Goal: Information Seeking & Learning: Learn about a topic

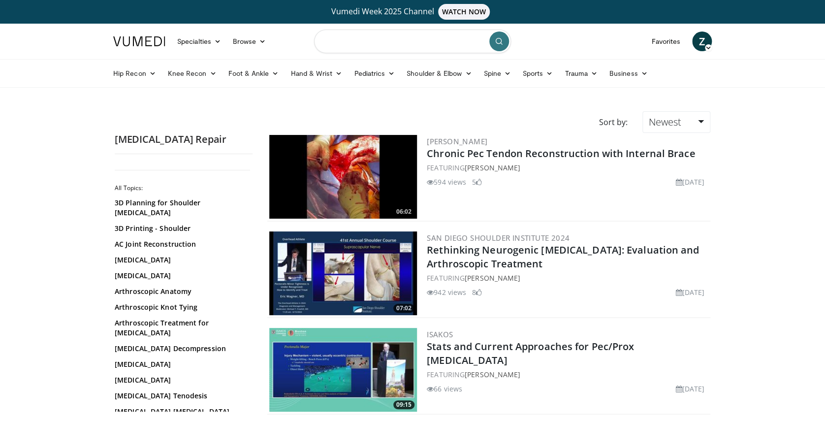
click at [399, 39] on input "Search topics, interventions" at bounding box center [412, 42] width 197 height 24
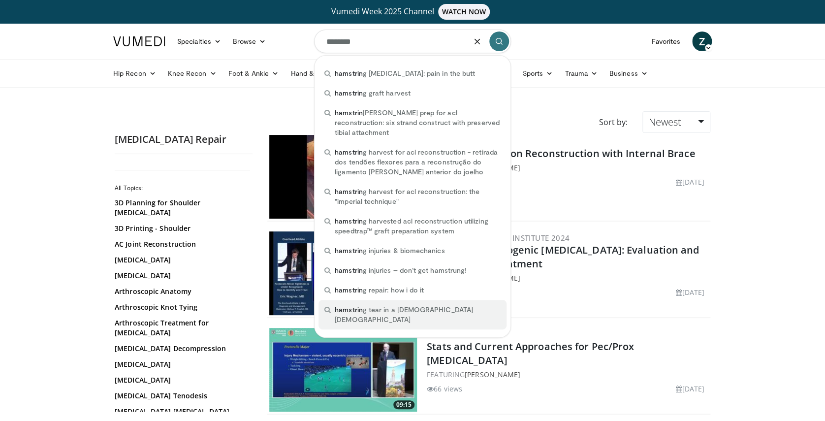
click at [351, 305] on span "hamstrin" at bounding box center [349, 309] width 28 height 8
type input "**********"
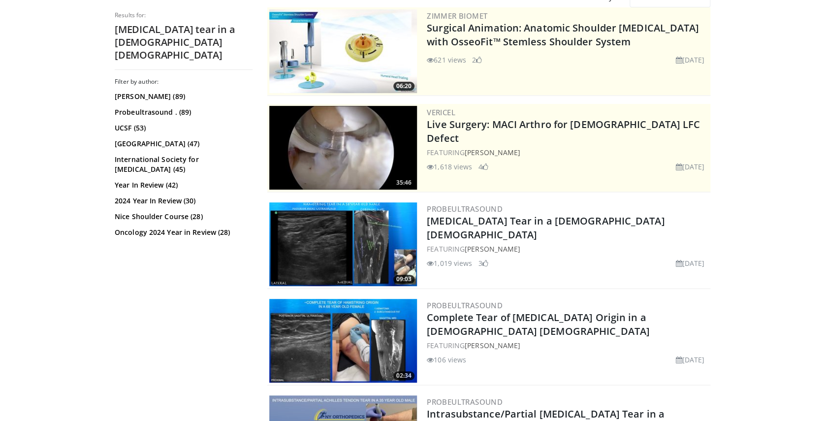
scroll to position [157, 0]
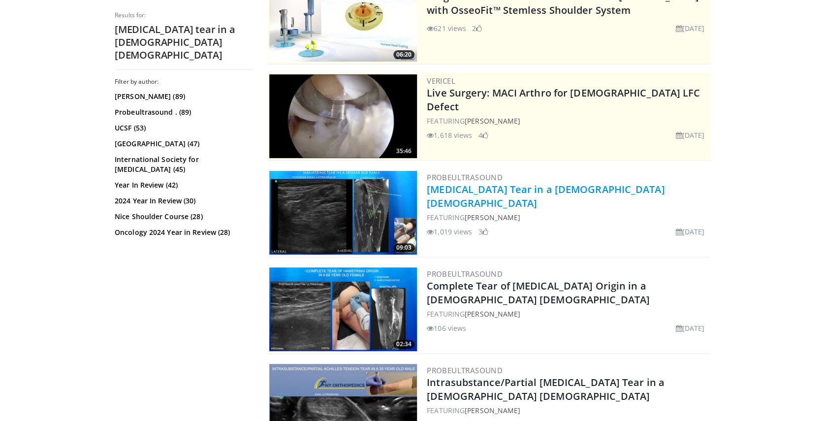
click at [487, 187] on link "[MEDICAL_DATA] Tear in a [DEMOGRAPHIC_DATA] [DEMOGRAPHIC_DATA]" at bounding box center [546, 196] width 238 height 27
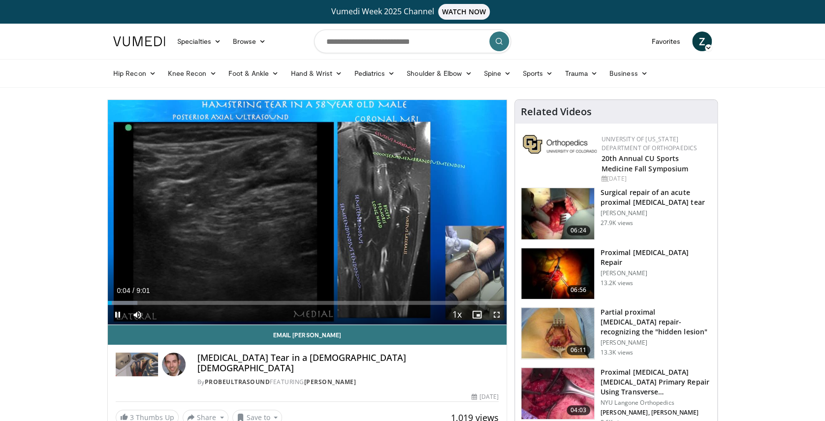
click at [496, 313] on span "Video Player" at bounding box center [497, 315] width 20 height 20
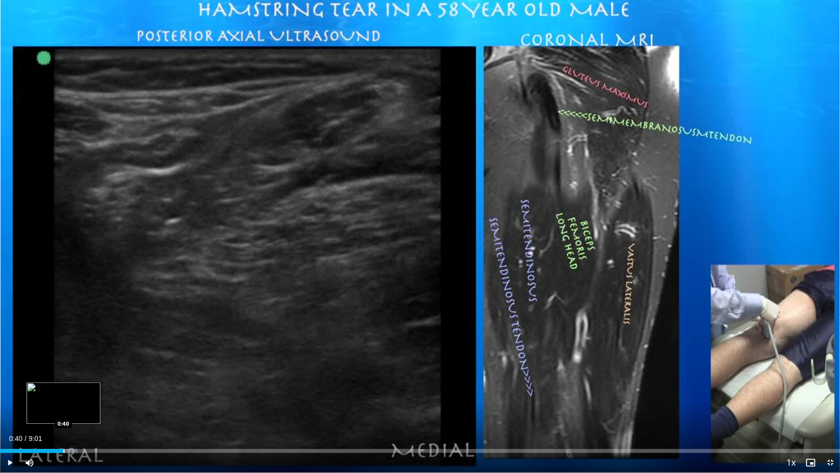
click at [63, 420] on div "Loaded : 9.24% 0:40 0:40" at bounding box center [420, 451] width 840 height 4
click at [128, 420] on div "Progress Bar" at bounding box center [128, 451] width 1 height 4
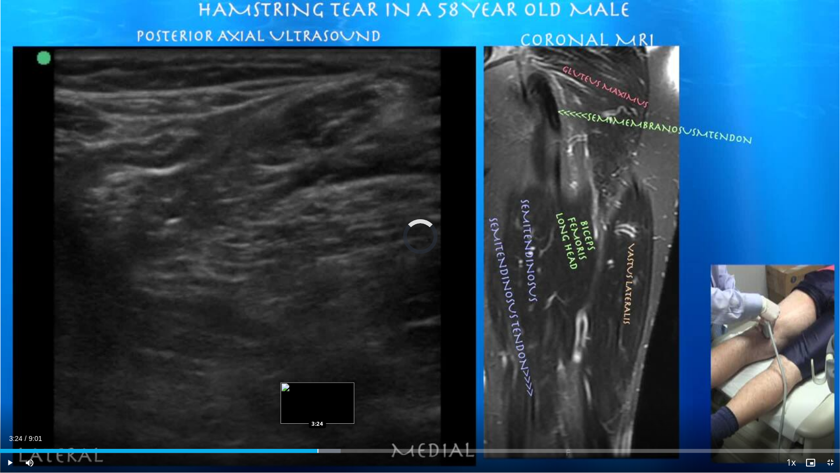
click at [318, 420] on div "Progress Bar" at bounding box center [318, 451] width 1 height 4
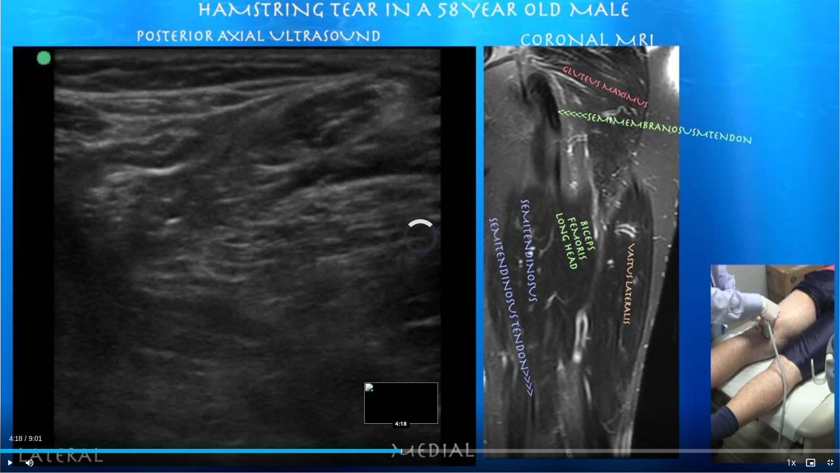
click at [401, 420] on div "Progress Bar" at bounding box center [401, 451] width 1 height 4
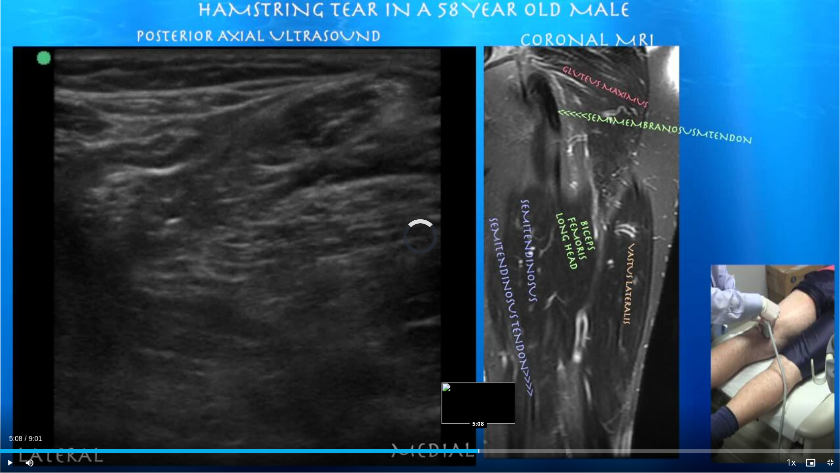
click at [479, 420] on div "Progress Bar" at bounding box center [479, 451] width 1 height 4
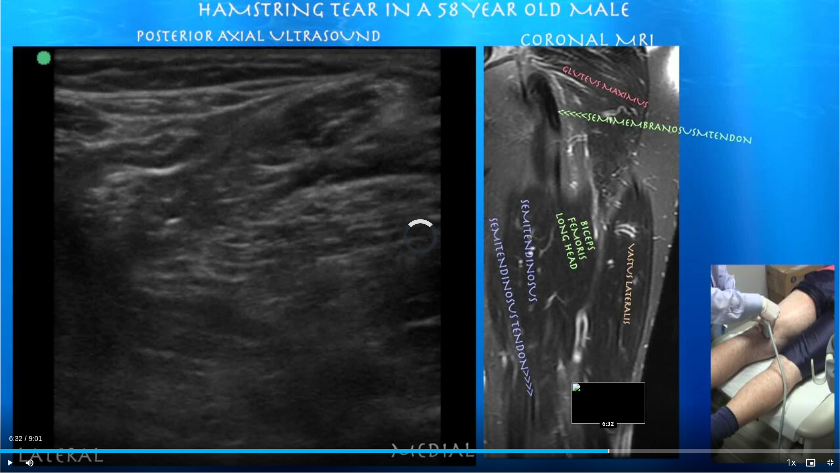
click at [609, 420] on div "Loaded : 59.12% 6:32 6:32" at bounding box center [420, 447] width 840 height 9
click at [825, 420] on span "Video Player" at bounding box center [831, 462] width 20 height 20
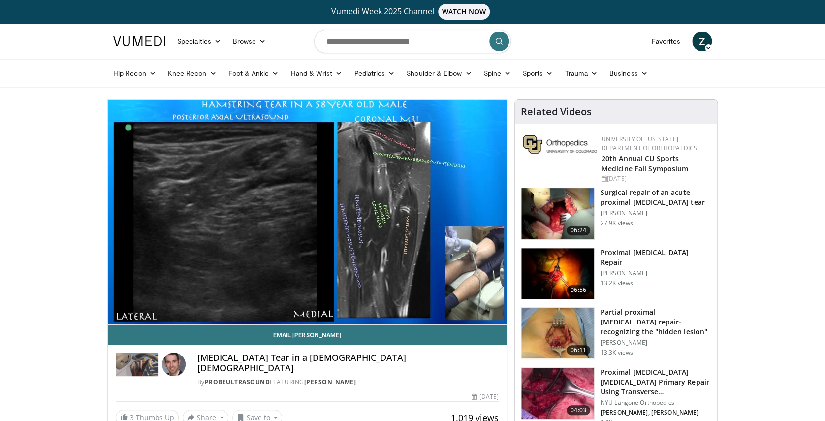
click at [634, 252] on h3 "Proximal [MEDICAL_DATA] Repair" at bounding box center [656, 258] width 111 height 20
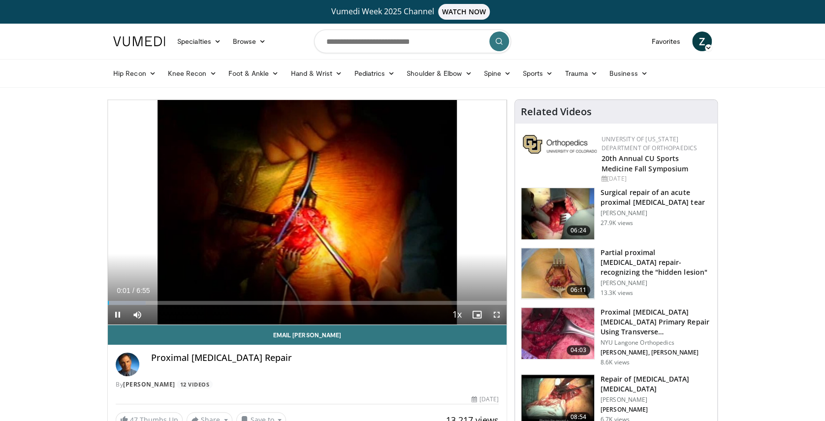
click at [496, 315] on span "Video Player" at bounding box center [497, 315] width 20 height 20
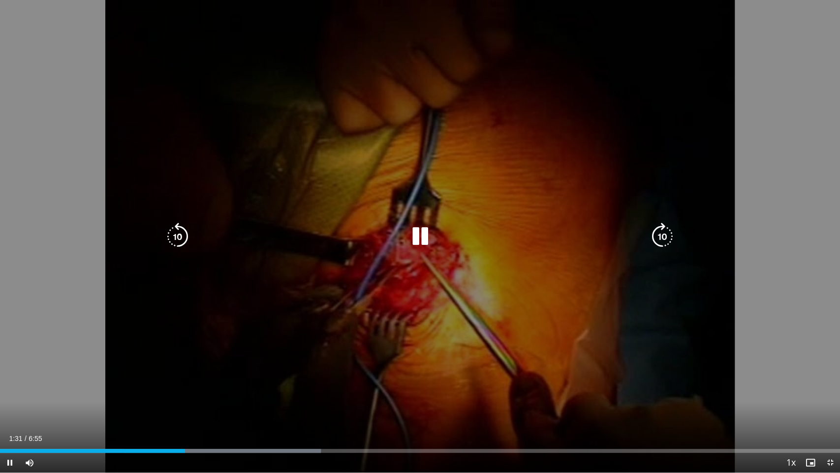
click at [816, 160] on div "10 seconds Tap to unmute" at bounding box center [420, 236] width 840 height 472
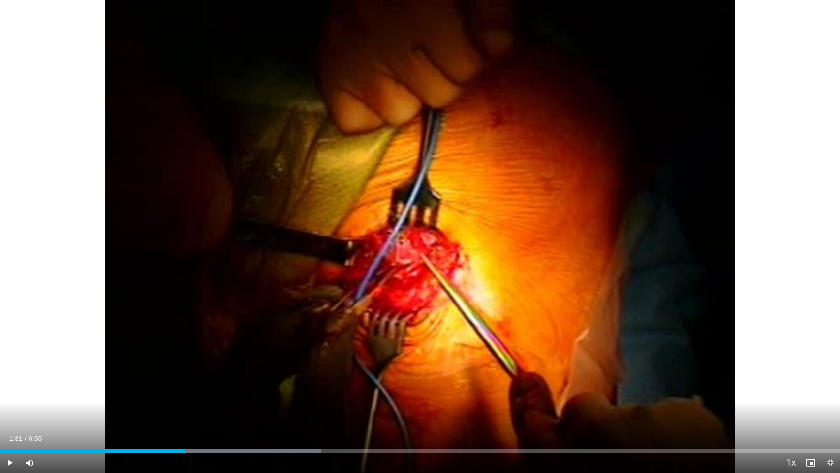
click at [816, 160] on div "10 seconds Tap to unmute" at bounding box center [420, 236] width 840 height 472
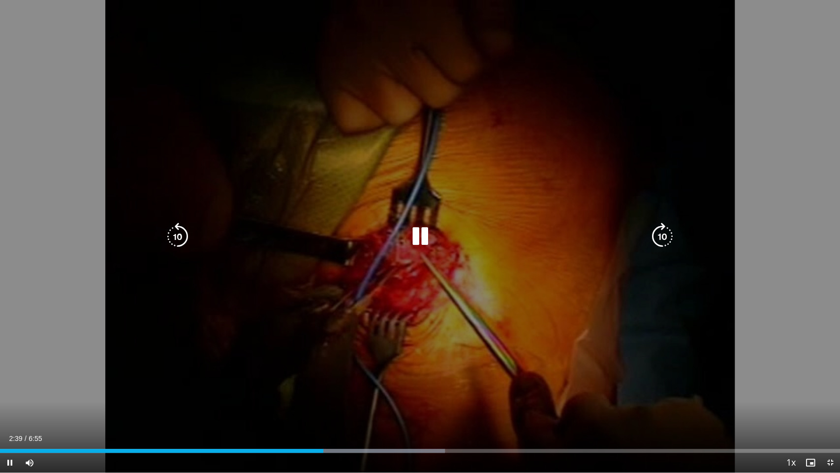
click at [679, 182] on div "10 seconds Tap to unmute" at bounding box center [420, 236] width 840 height 472
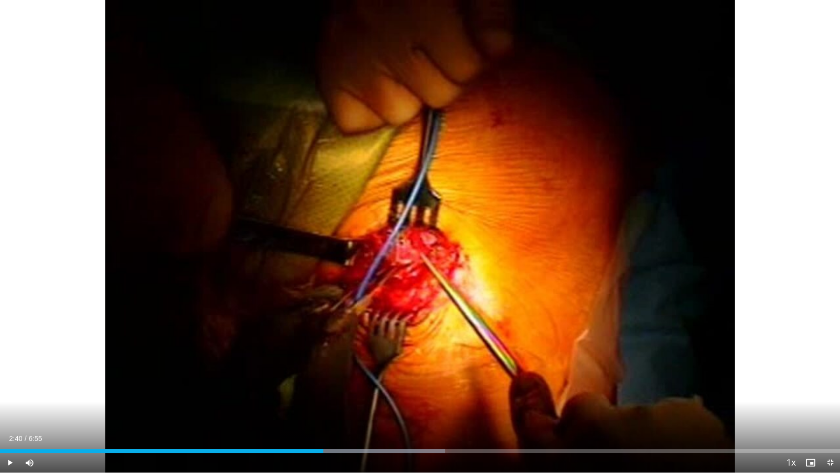
click at [679, 182] on div "10 seconds Tap to unmute" at bounding box center [420, 236] width 840 height 472
click at [335, 420] on div "Loaded : 59.64% 2:46 2:46" at bounding box center [420, 447] width 840 height 9
click at [825, 420] on span "Video Player" at bounding box center [831, 462] width 20 height 20
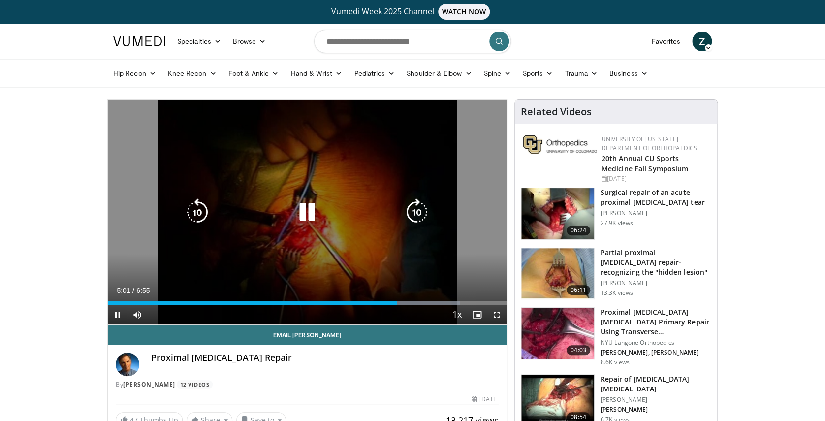
click at [304, 205] on icon "Video Player" at bounding box center [307, 212] width 28 height 28
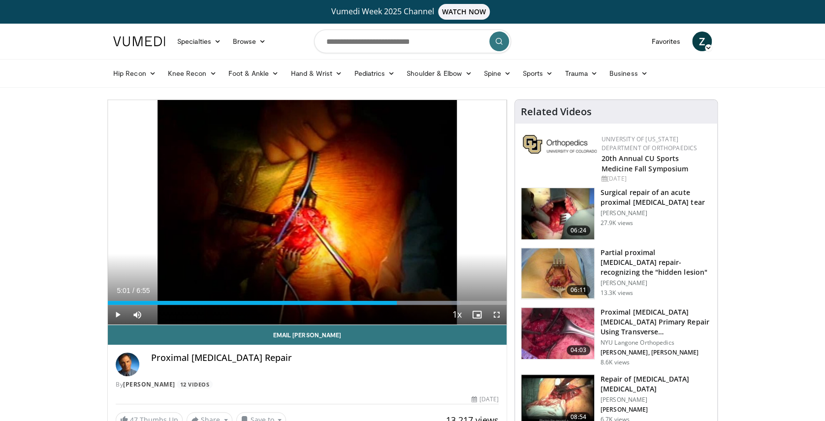
click at [636, 195] on h3 "Surgical repair of an acute proximal [MEDICAL_DATA] tear" at bounding box center [656, 198] width 111 height 20
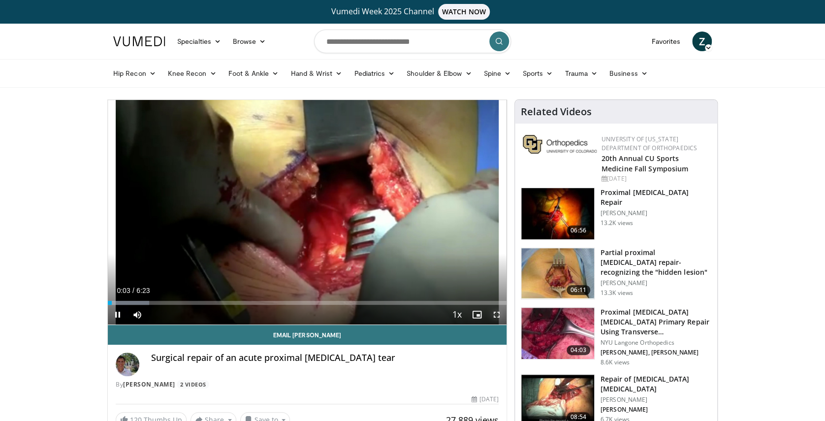
click at [496, 313] on span "Video Player" at bounding box center [497, 315] width 20 height 20
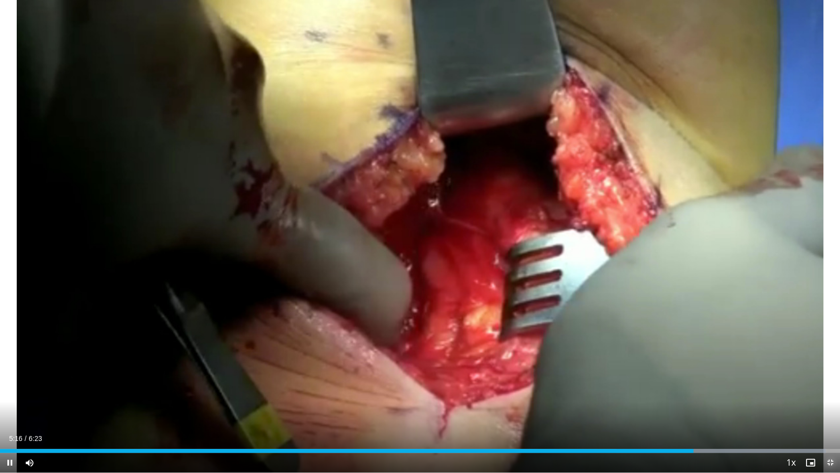
click at [825, 420] on span "Video Player" at bounding box center [831, 462] width 20 height 20
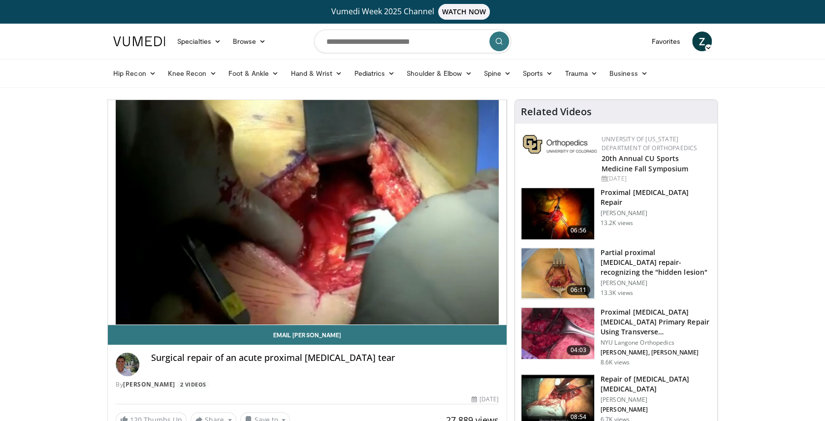
click at [619, 257] on h3 "Partial proximal [MEDICAL_DATA] repair- recognizing the "hidden lesion"" at bounding box center [656, 263] width 111 height 30
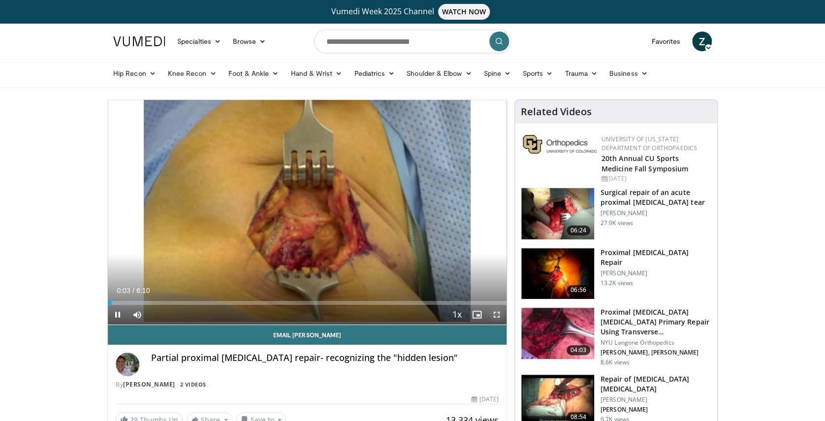
click at [496, 311] on span "Video Player" at bounding box center [497, 315] width 20 height 20
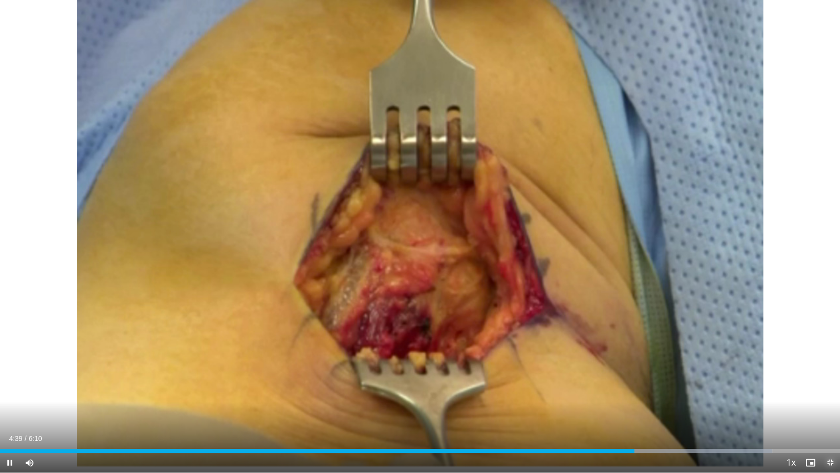
click at [825, 420] on span "Video Player" at bounding box center [831, 462] width 20 height 20
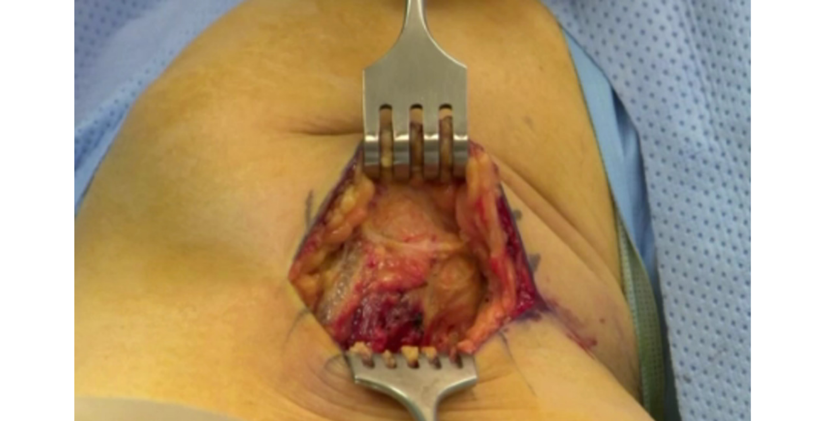
scroll to position [69, 0]
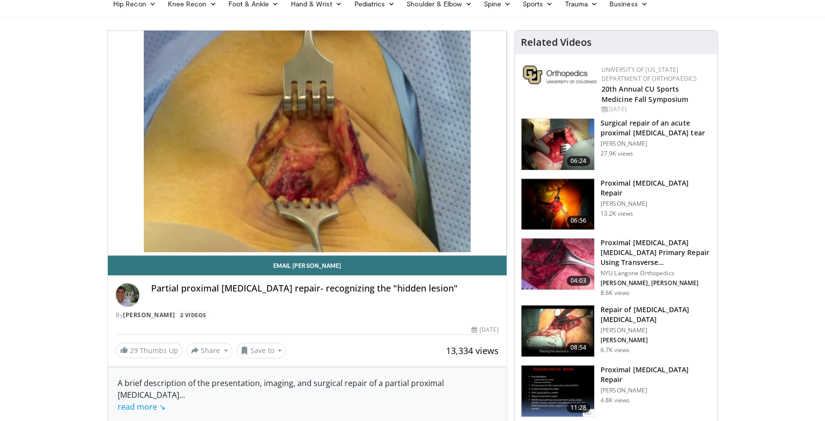
click at [634, 245] on h3 "Proximal [MEDICAL_DATA] [MEDICAL_DATA] Primary Repair Using Transverse [MEDICAL…" at bounding box center [656, 253] width 111 height 30
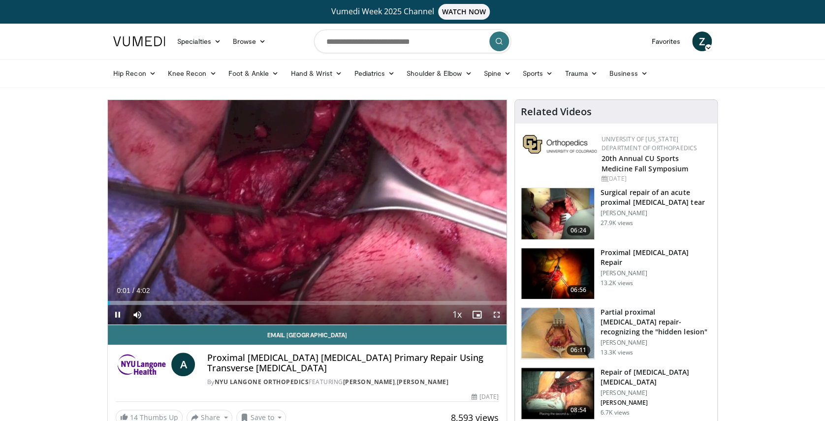
click at [496, 311] on span "Video Player" at bounding box center [497, 315] width 20 height 20
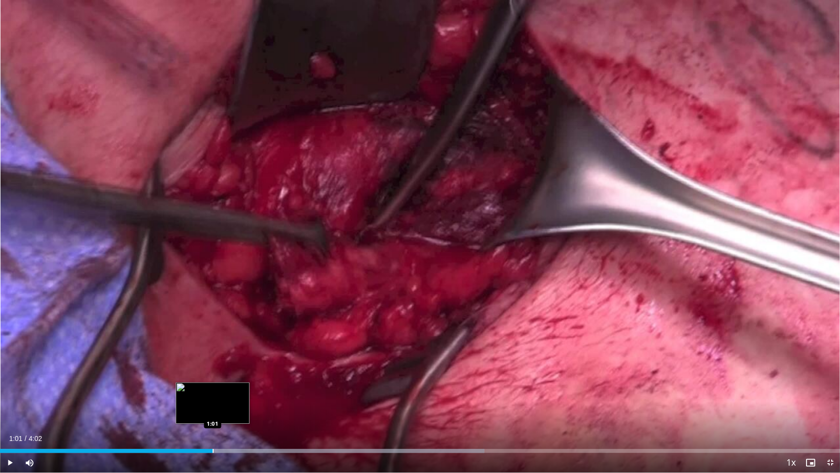
click at [213, 420] on div "Progress Bar" at bounding box center [213, 451] width 1 height 4
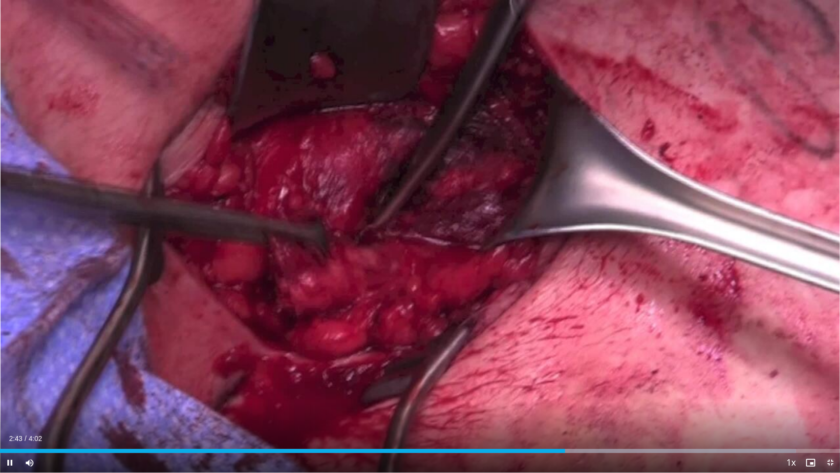
click at [825, 420] on span "Video Player" at bounding box center [831, 462] width 20 height 20
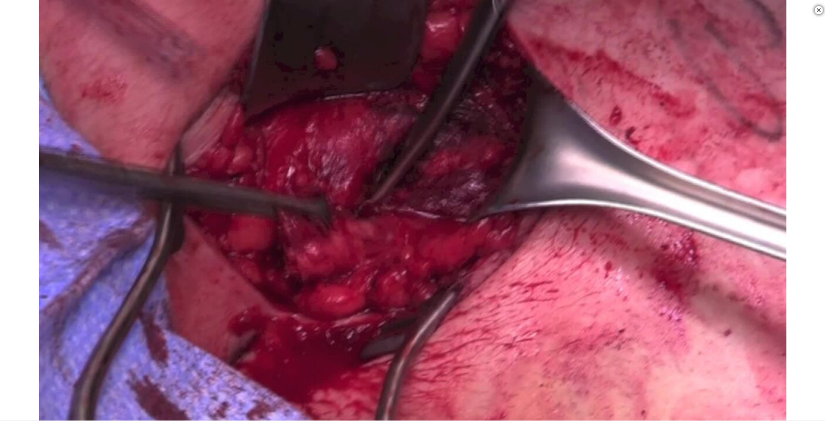
scroll to position [146, 0]
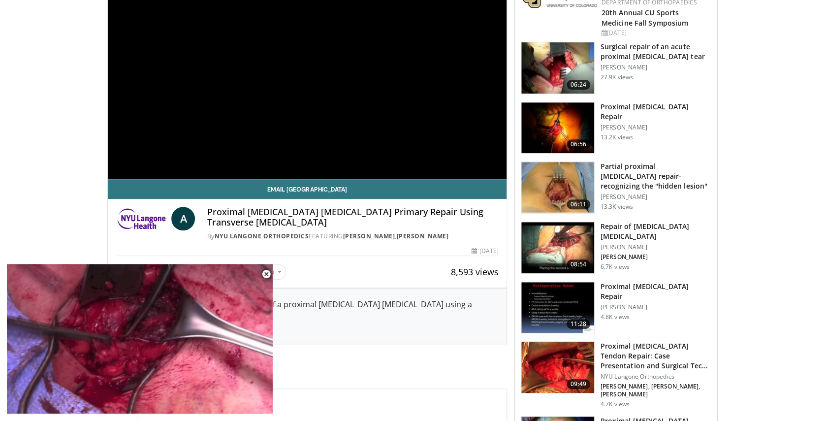
click at [655, 225] on h3 "Repair of [MEDICAL_DATA] [MEDICAL_DATA]" at bounding box center [656, 232] width 111 height 20
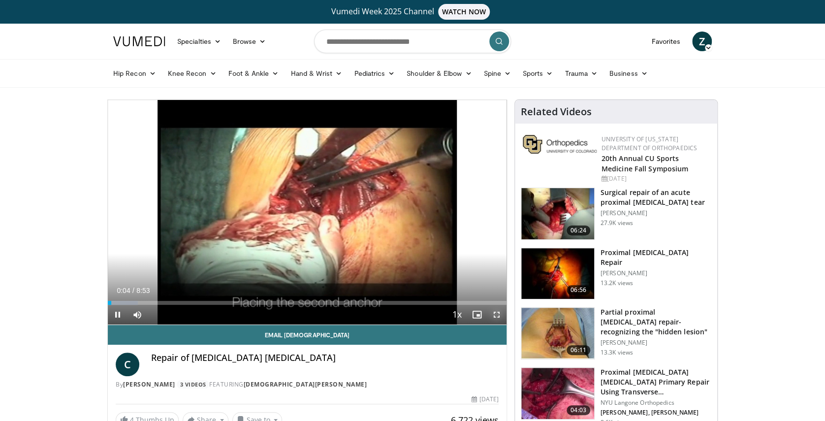
click at [497, 313] on span "Video Player" at bounding box center [497, 315] width 20 height 20
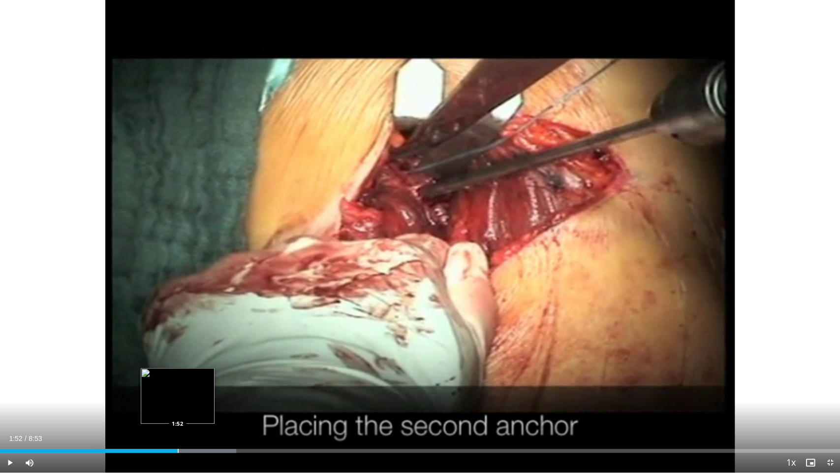
click at [178, 420] on div "Progress Bar" at bounding box center [178, 451] width 1 height 4
click at [205, 420] on div "Progress Bar" at bounding box center [205, 451] width 1 height 4
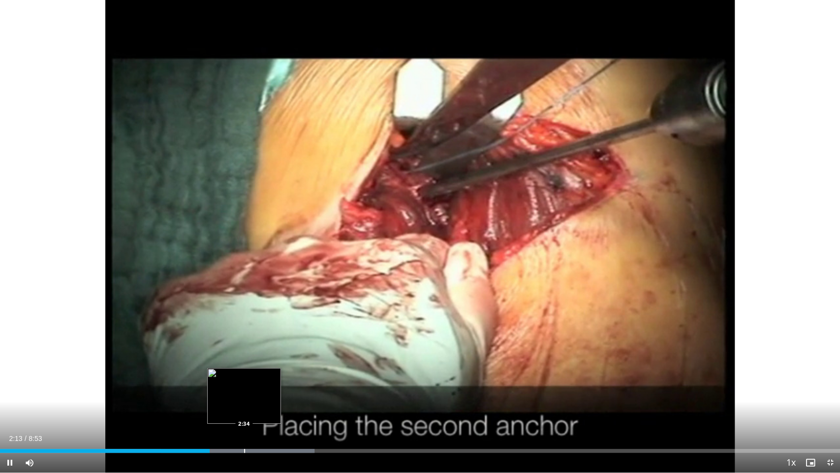
click at [244, 420] on video-js "**********" at bounding box center [420, 236] width 840 height 473
click at [243, 420] on div "Progress Bar" at bounding box center [243, 451] width 1 height 4
click at [825, 420] on span "Video Player" at bounding box center [831, 462] width 20 height 20
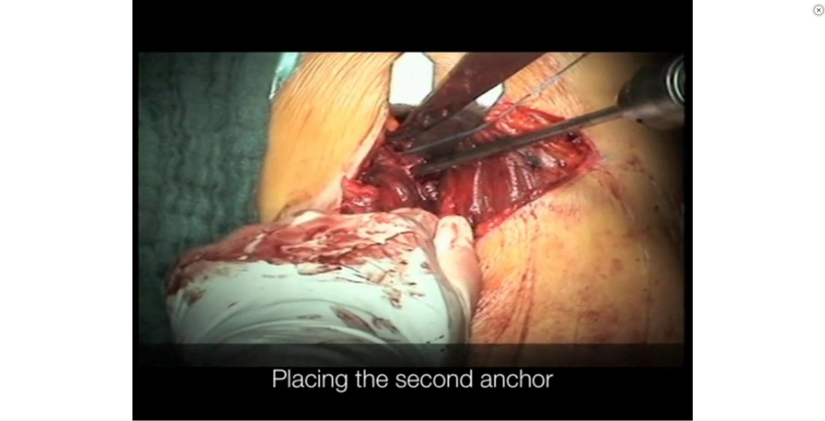
scroll to position [260, 0]
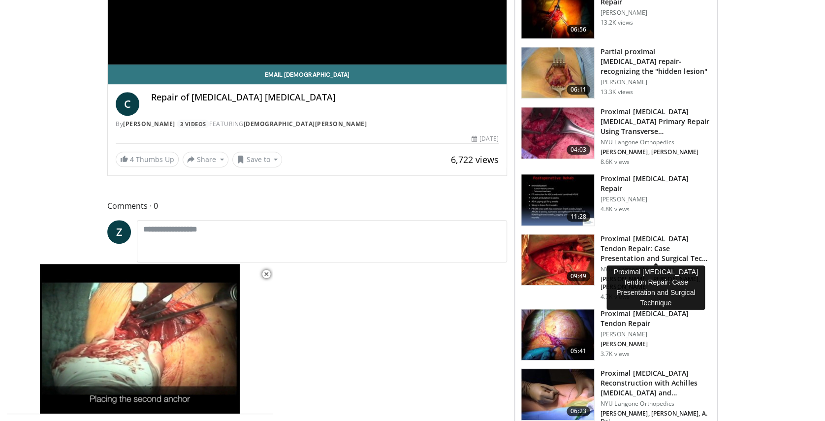
click at [660, 240] on h3 "Proximal Hamstring Tendon Repair: Case Presentation and Surgical Tec…" at bounding box center [656, 249] width 111 height 30
click at [628, 245] on h3 "Proximal Hamstring Tendon Repair: Case Presentation and Surgical Tec…" at bounding box center [656, 249] width 111 height 30
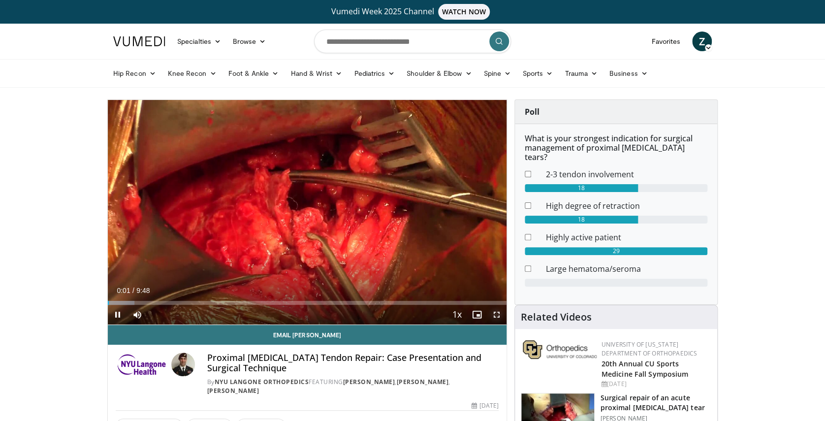
click at [495, 315] on span "Video Player" at bounding box center [497, 315] width 20 height 20
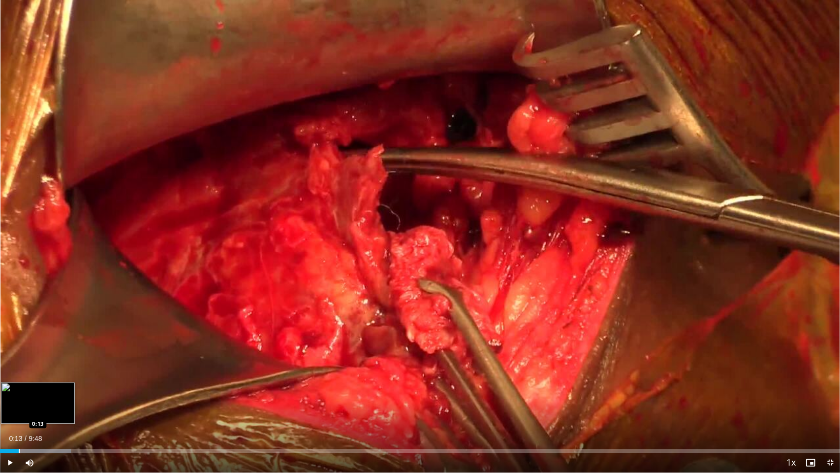
click at [19, 420] on div "Progress Bar" at bounding box center [19, 451] width 1 height 4
click at [34, 420] on div "Progress Bar" at bounding box center [42, 451] width 85 height 4
click at [55, 420] on div "Progress Bar" at bounding box center [55, 451] width 1 height 4
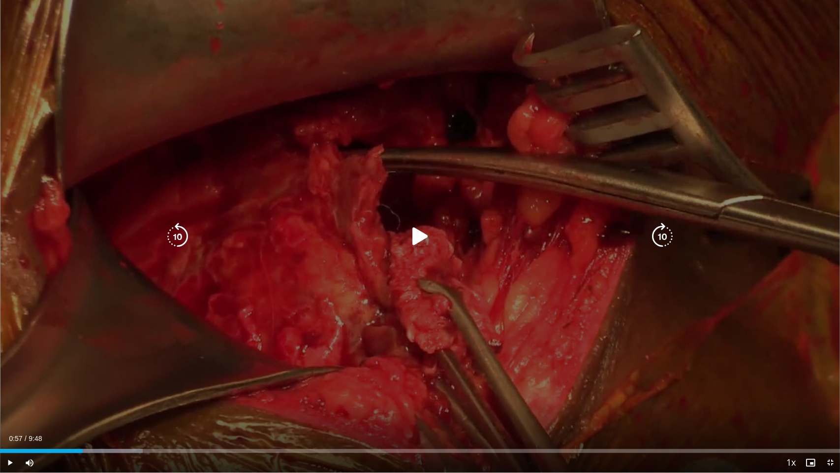
click at [83, 420] on div "Progress Bar" at bounding box center [79, 451] width 127 height 4
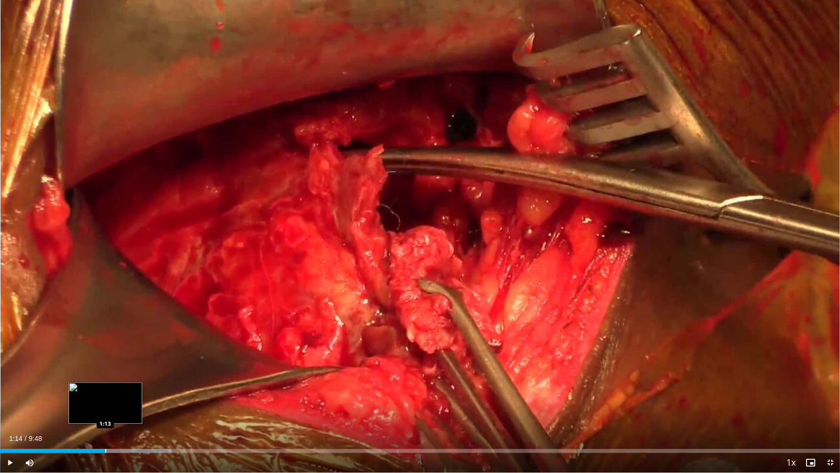
click at [106, 420] on div "Progress Bar" at bounding box center [105, 451] width 1 height 4
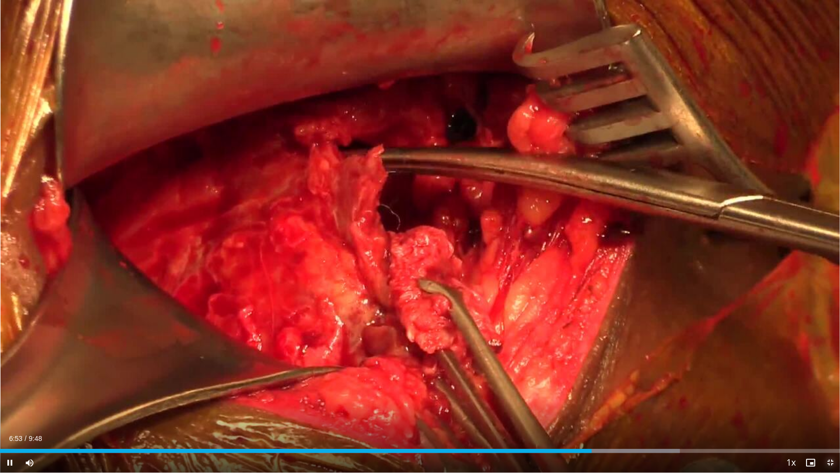
click at [825, 420] on span "Video Player" at bounding box center [831, 462] width 20 height 20
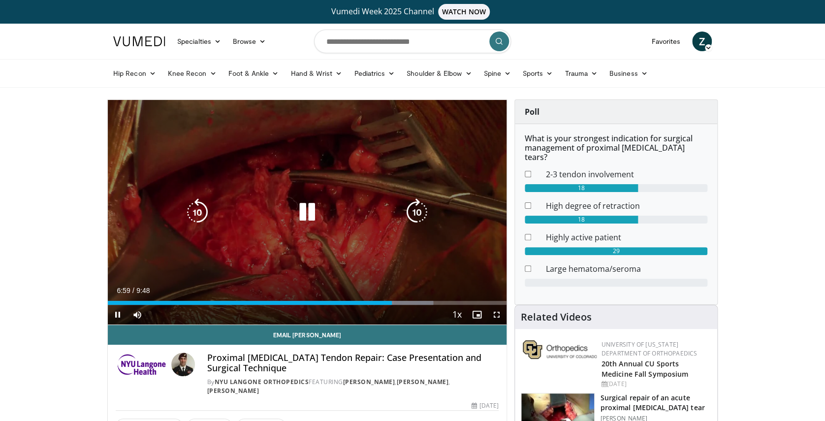
click at [316, 210] on icon "Video Player" at bounding box center [307, 212] width 28 height 28
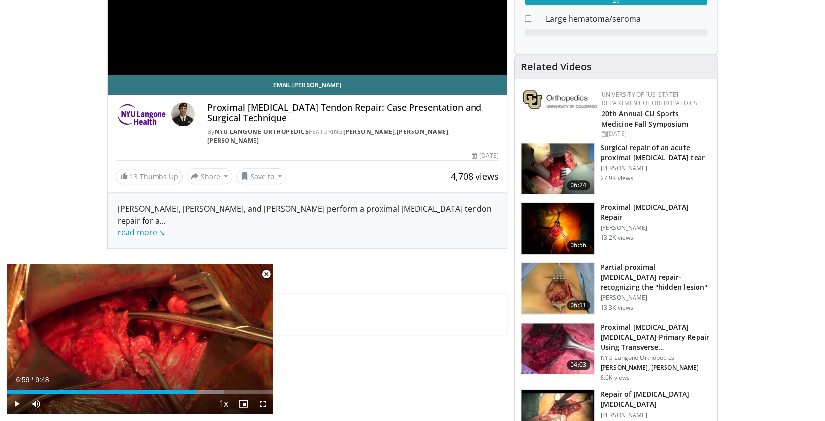
scroll to position [246, 0]
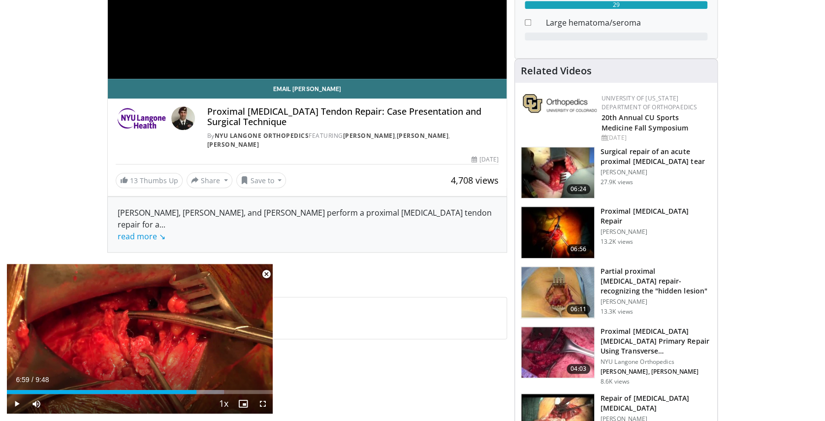
click at [267, 270] on span "Video Player" at bounding box center [267, 274] width 20 height 20
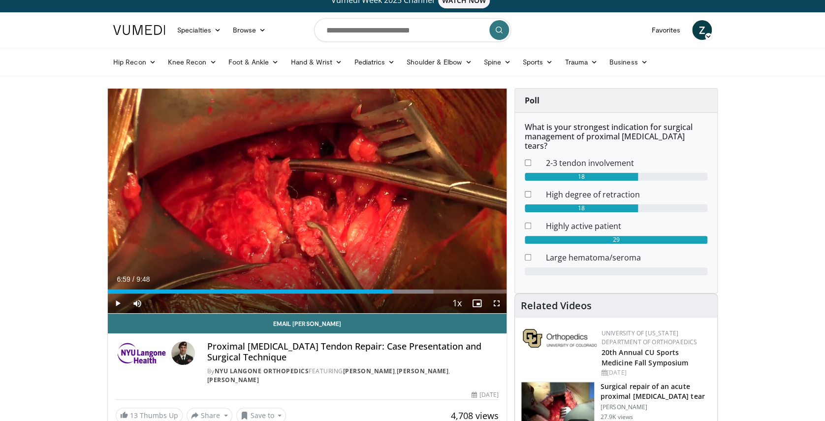
scroll to position [0, 0]
